Goal: Task Accomplishment & Management: Complete application form

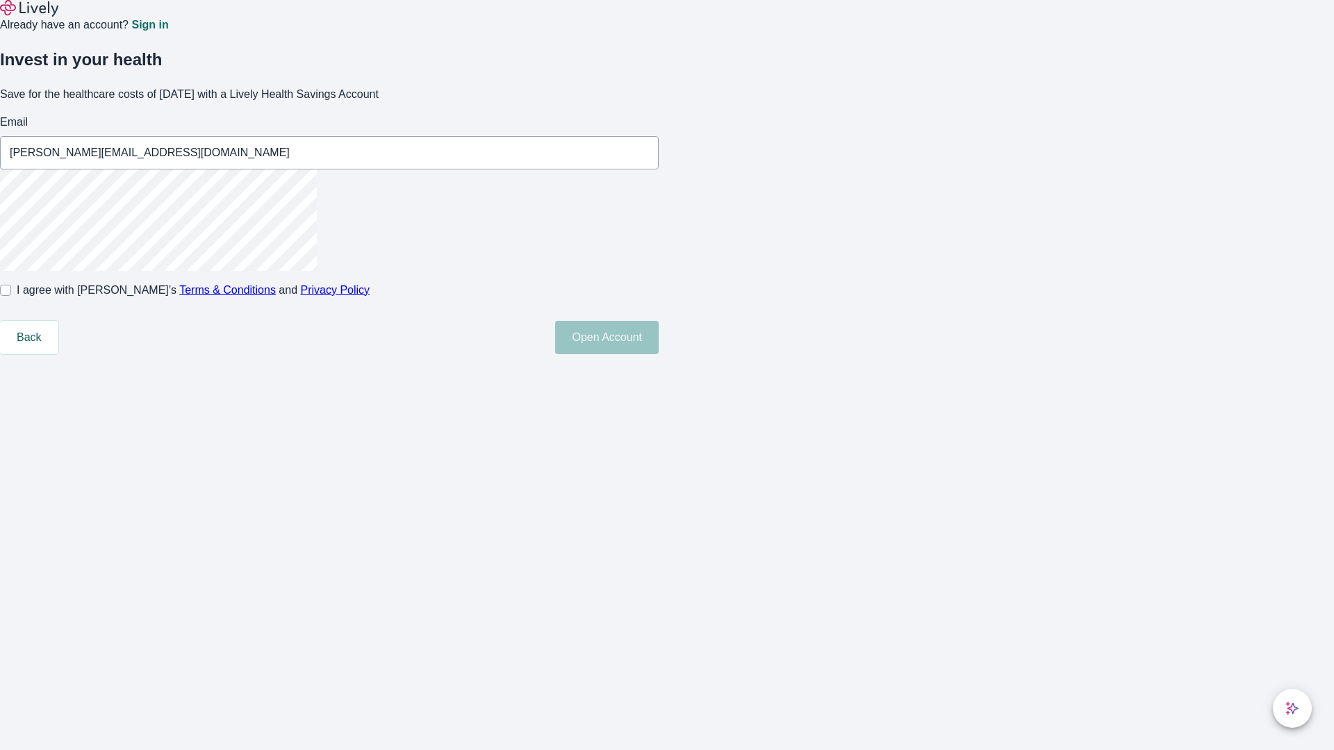
click at [11, 296] on input "I agree with Lively’s Terms & Conditions and Privacy Policy" at bounding box center [5, 290] width 11 height 11
checkbox input "true"
click at [659, 354] on button "Open Account" at bounding box center [607, 337] width 104 height 33
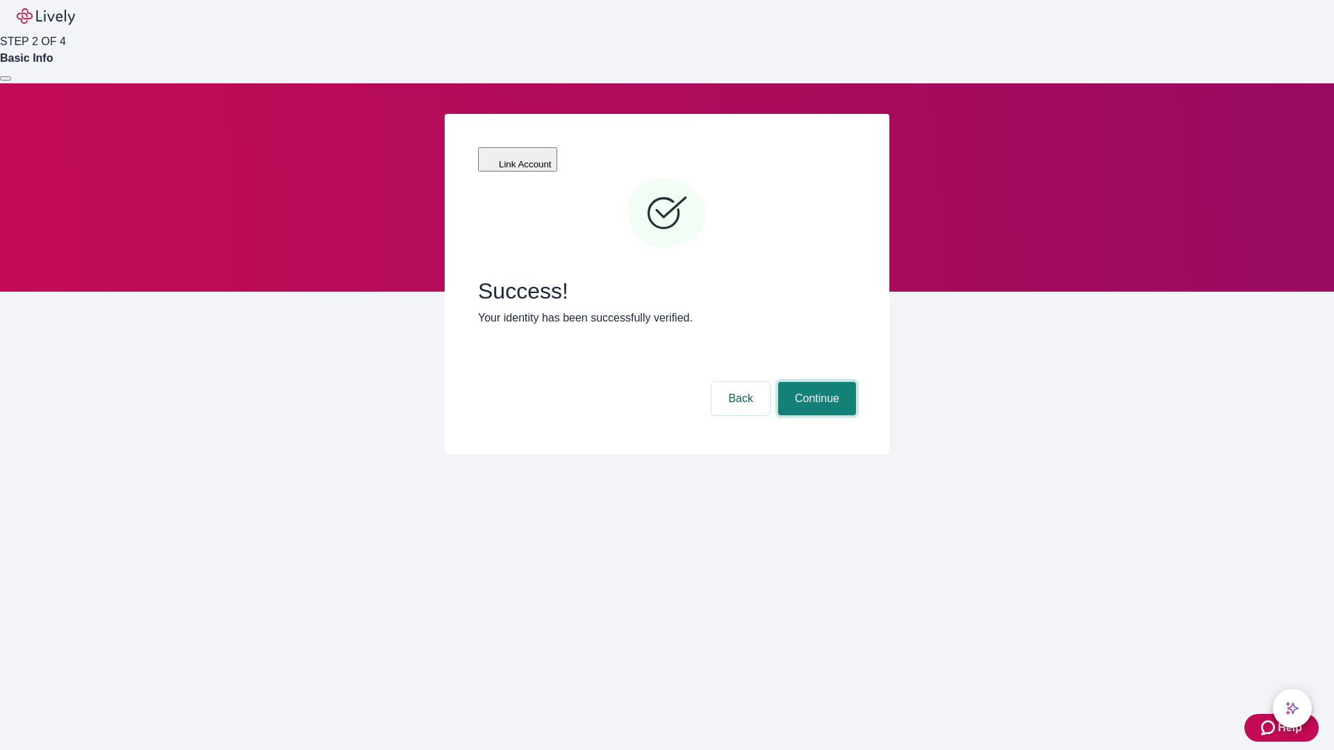
click at [815, 382] on button "Continue" at bounding box center [817, 398] width 78 height 33
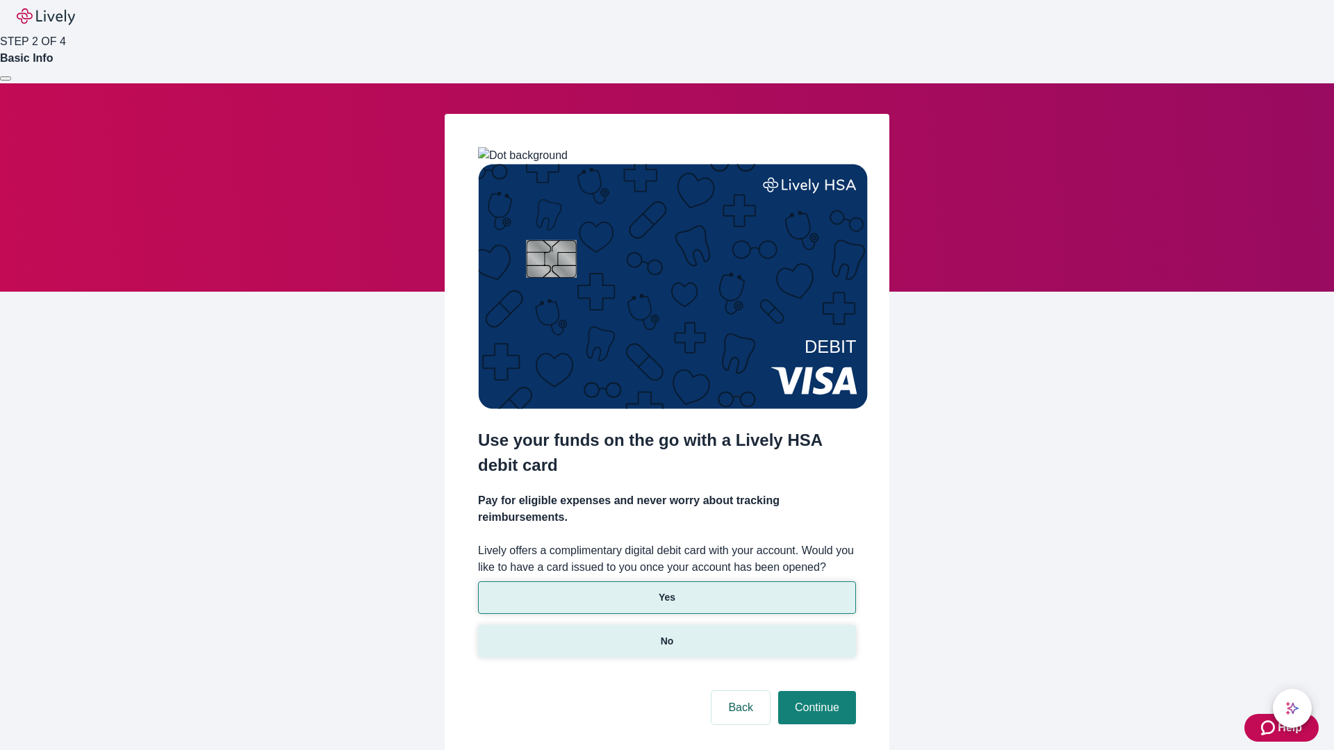
click at [666, 634] on p "No" at bounding box center [667, 641] width 13 height 15
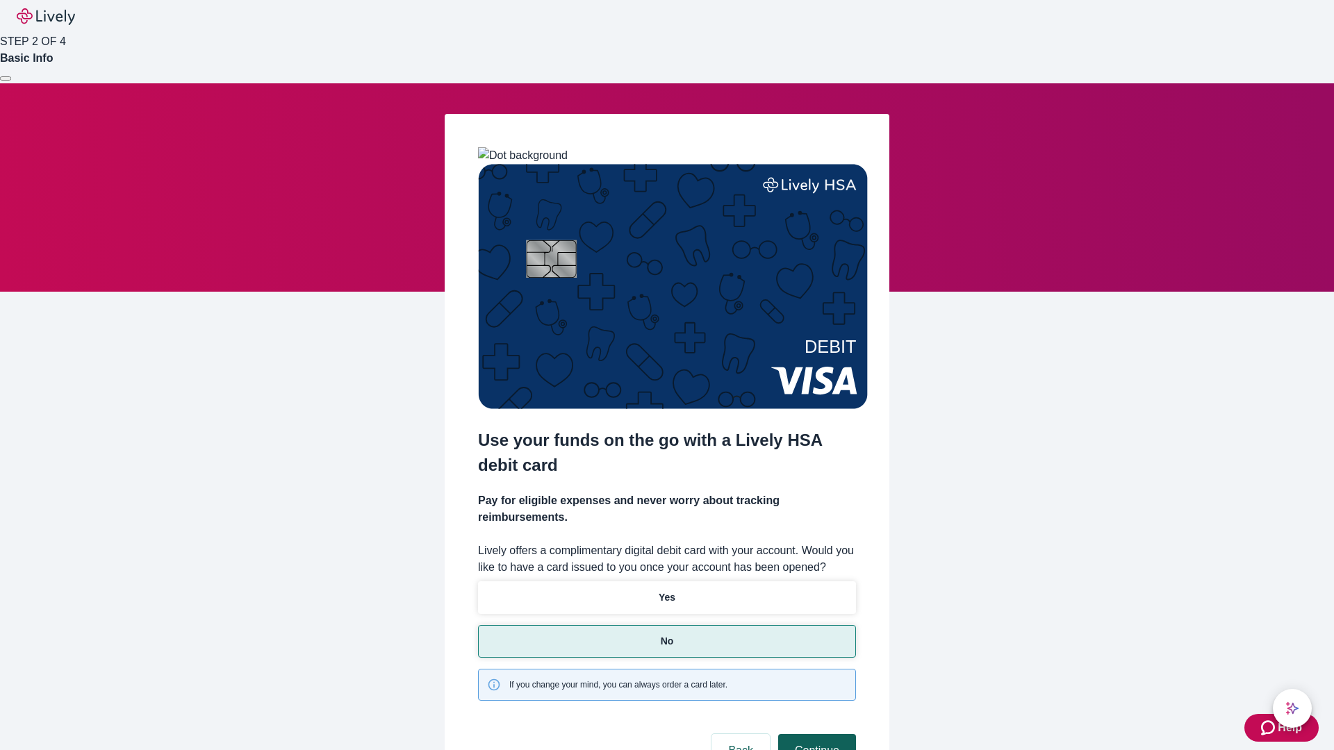
click at [815, 734] on button "Continue" at bounding box center [817, 750] width 78 height 33
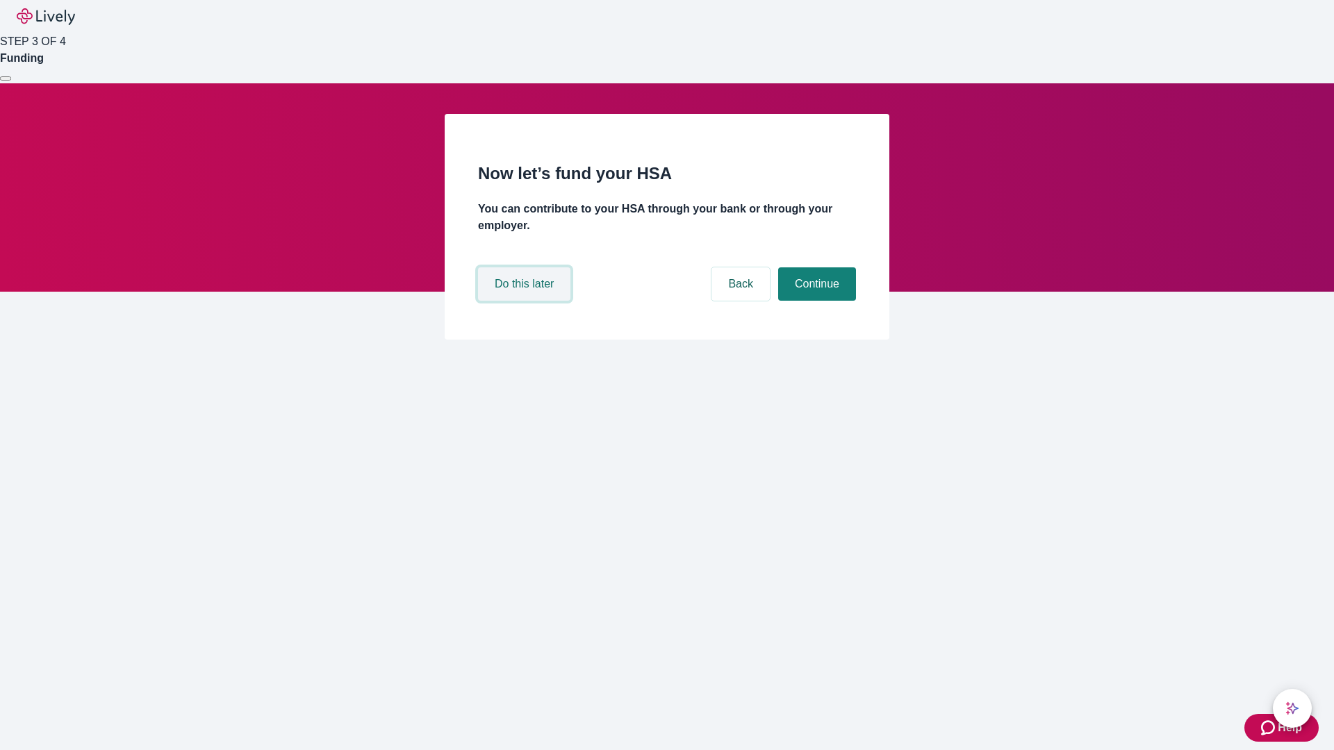
click at [526, 301] on button "Do this later" at bounding box center [524, 283] width 92 height 33
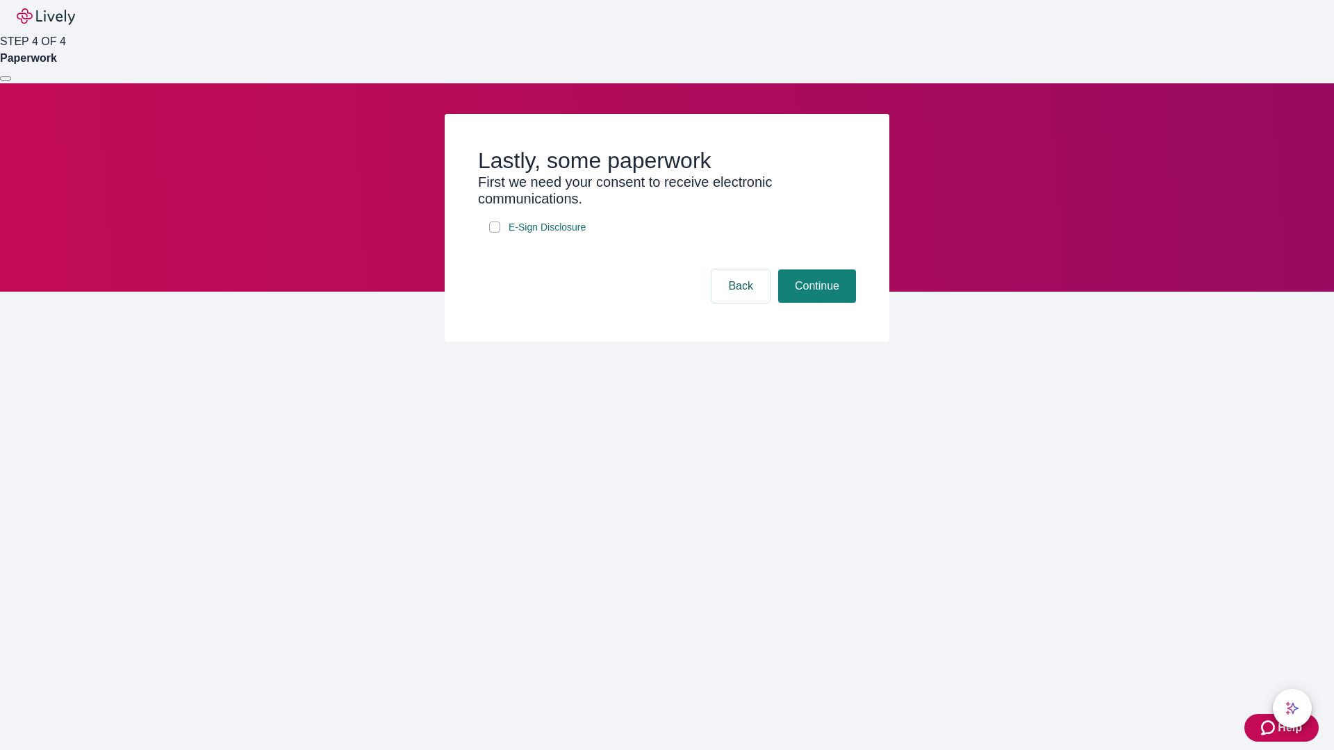
click at [495, 233] on input "E-Sign Disclosure" at bounding box center [494, 227] width 11 height 11
checkbox input "true"
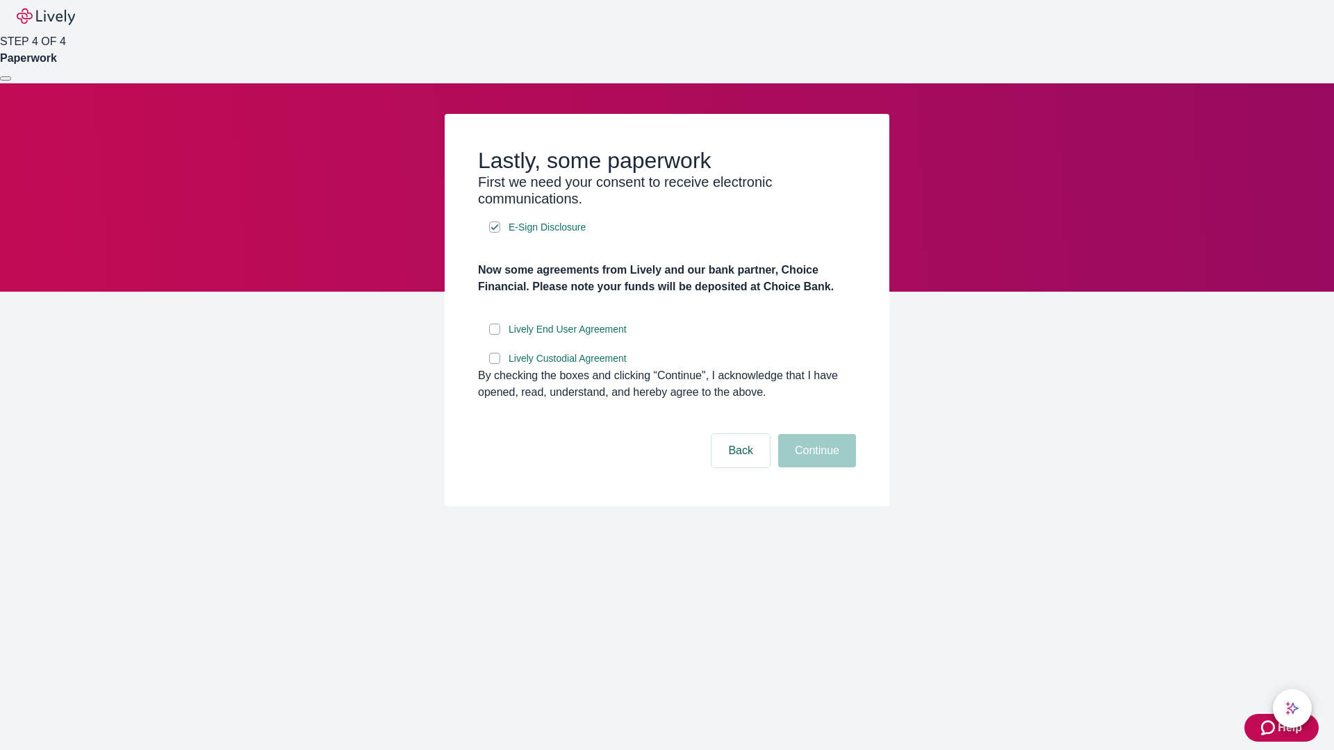
click at [495, 335] on input "Lively End User Agreement" at bounding box center [494, 329] width 11 height 11
checkbox input "true"
click at [495, 364] on input "Lively Custodial Agreement" at bounding box center [494, 358] width 11 height 11
checkbox input "true"
click at [815, 467] on button "Continue" at bounding box center [817, 450] width 78 height 33
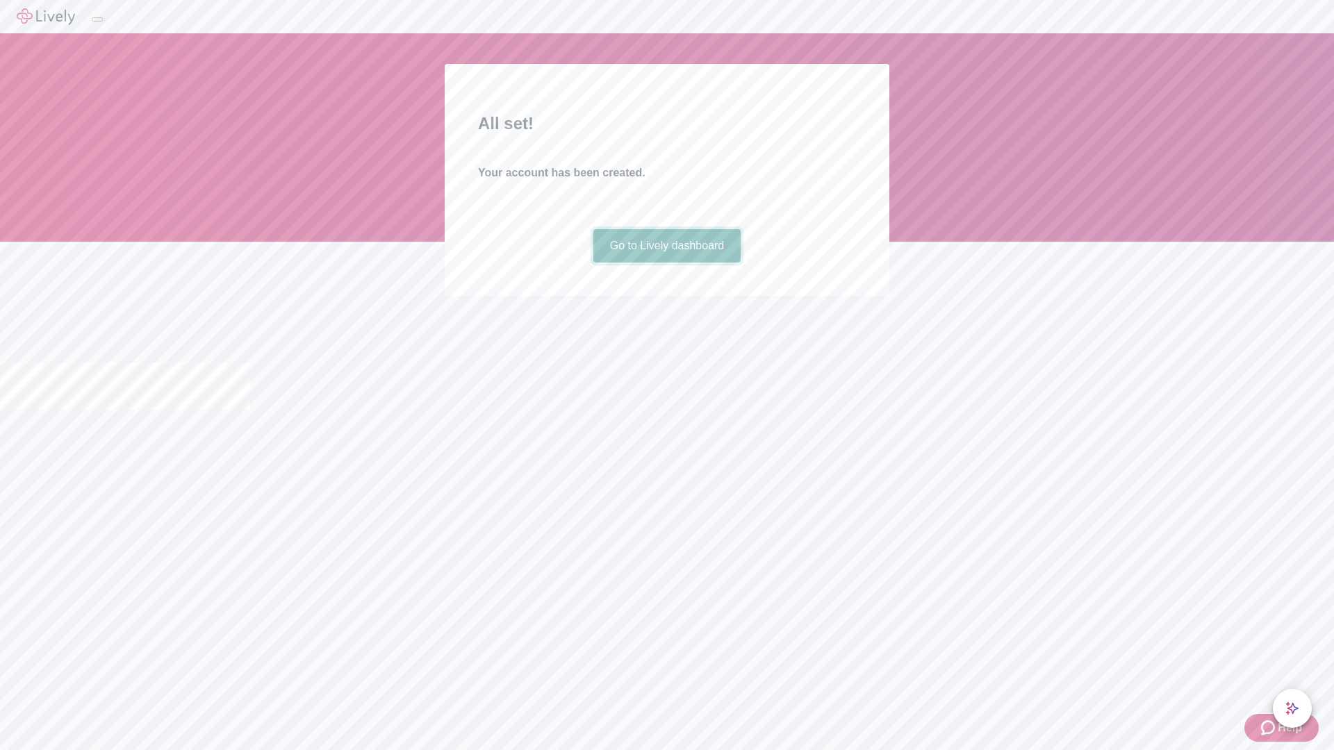
click at [666, 263] on link "Go to Lively dashboard" at bounding box center [667, 245] width 148 height 33
